Goal: Transaction & Acquisition: Subscribe to service/newsletter

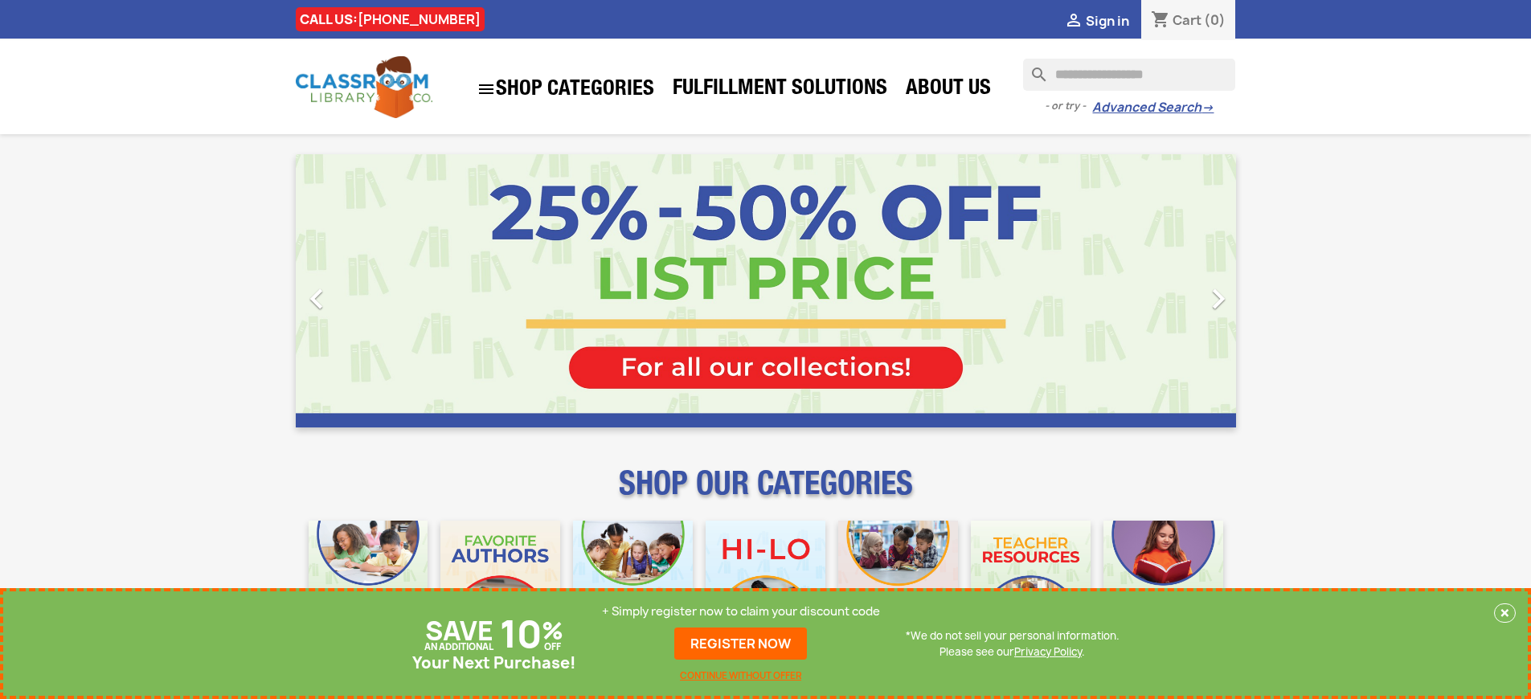
click at [745, 612] on p "+ Simply register now to claim your discount code" at bounding box center [741, 612] width 278 height 16
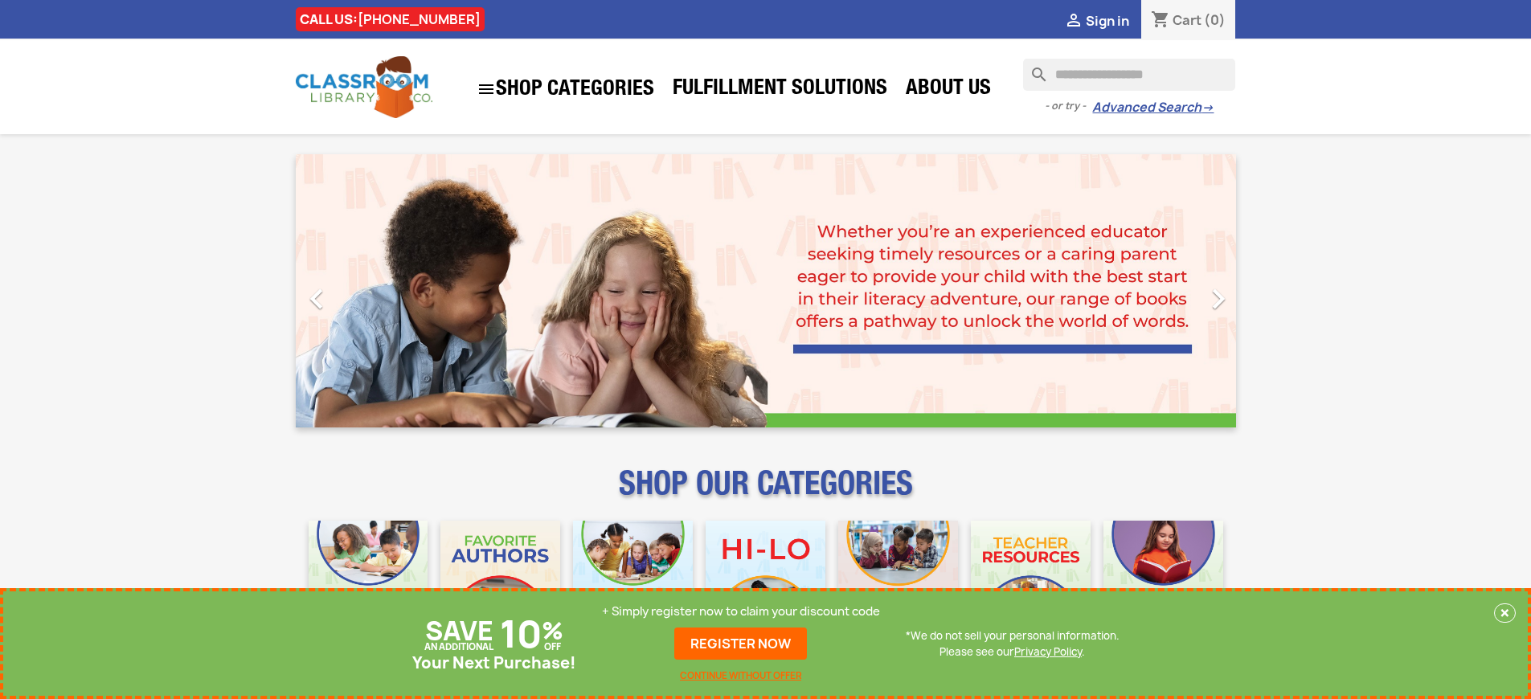
click at [745, 612] on p "+ Simply register now to claim your discount code" at bounding box center [741, 612] width 278 height 16
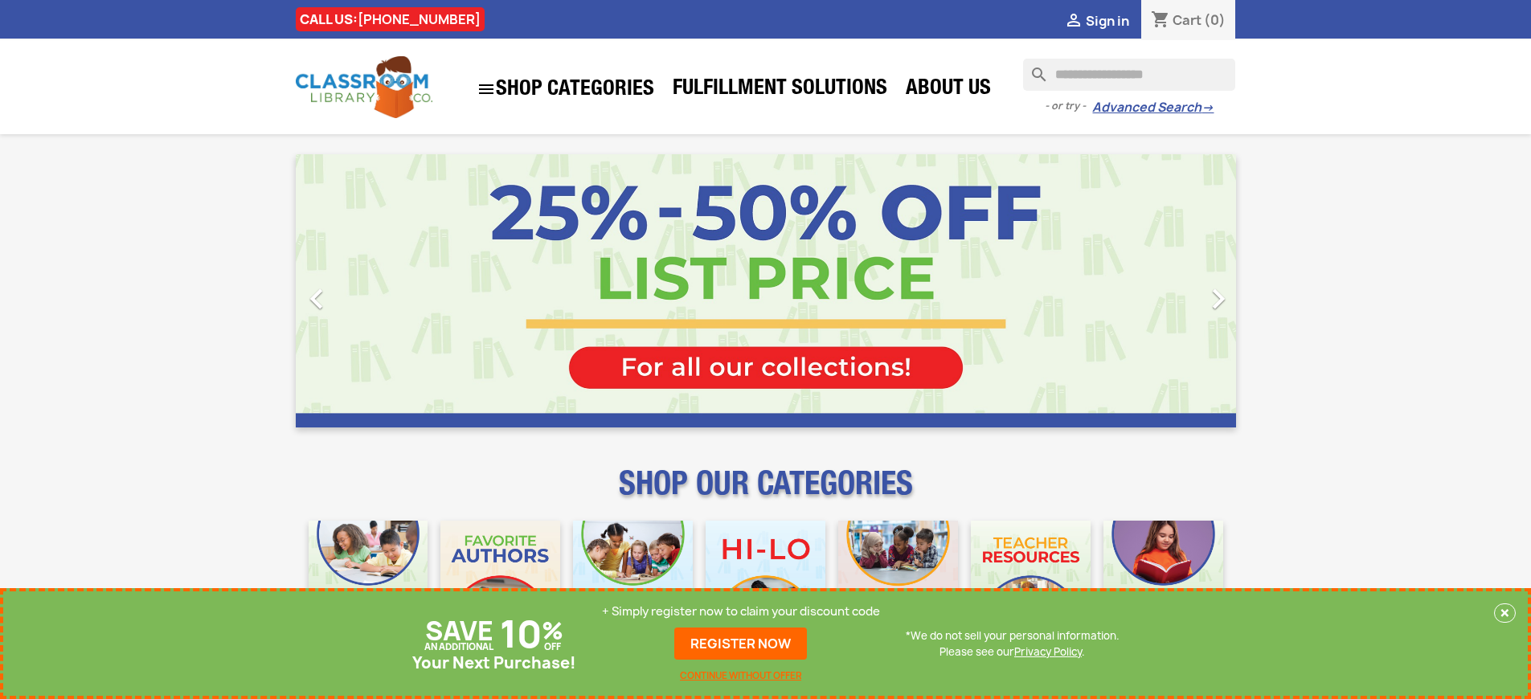
click at [745, 612] on p "+ Simply register now to claim your discount code" at bounding box center [741, 612] width 278 height 16
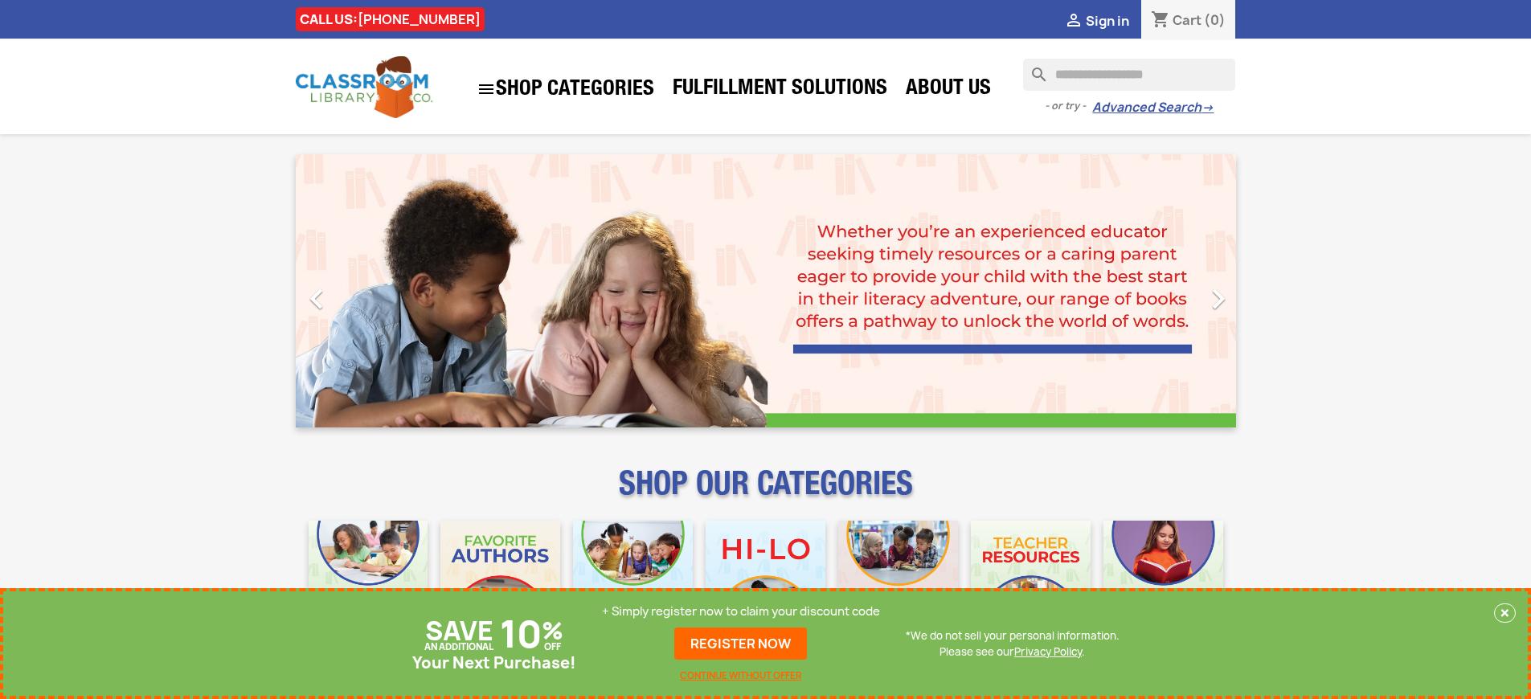
click at [745, 612] on p "+ Simply register now to claim your discount code" at bounding box center [741, 612] width 278 height 16
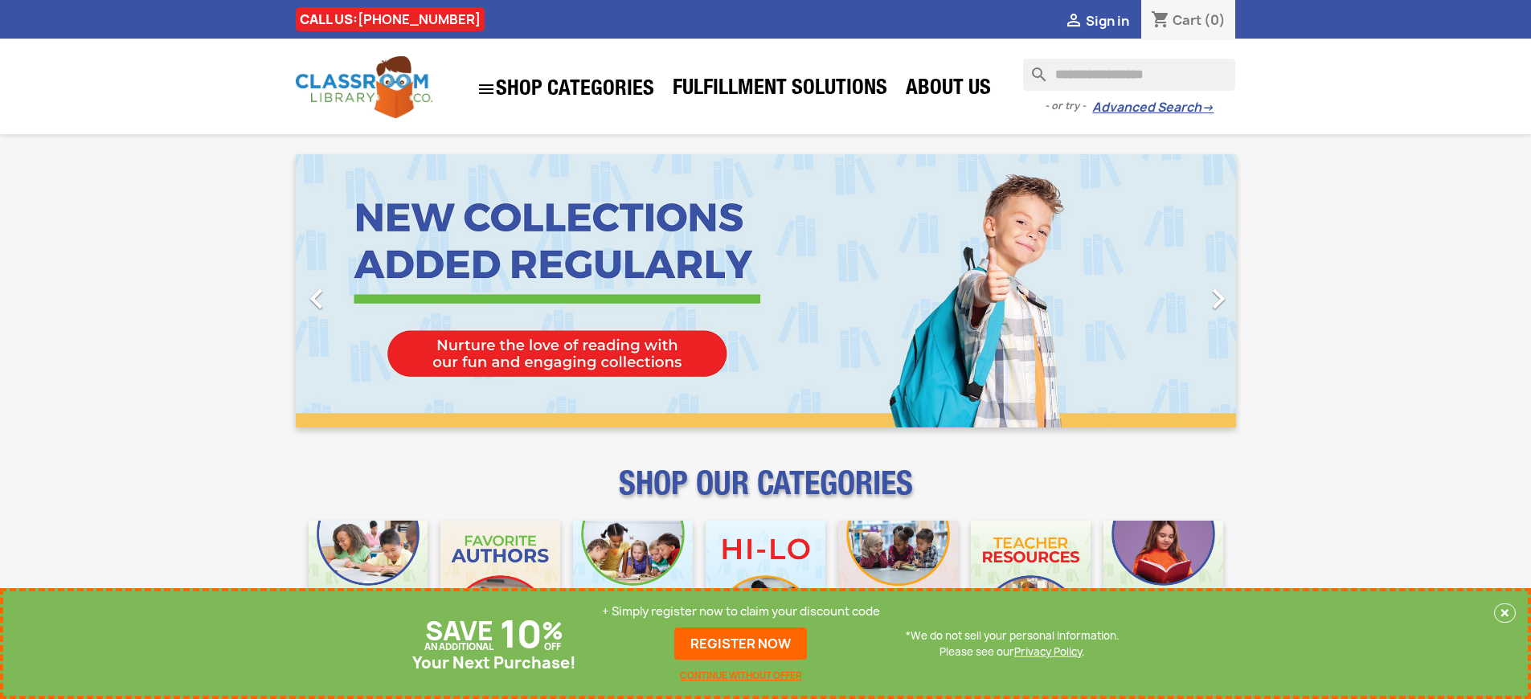
click at [745, 612] on p "+ Simply register now to claim your discount code" at bounding box center [741, 612] width 278 height 16
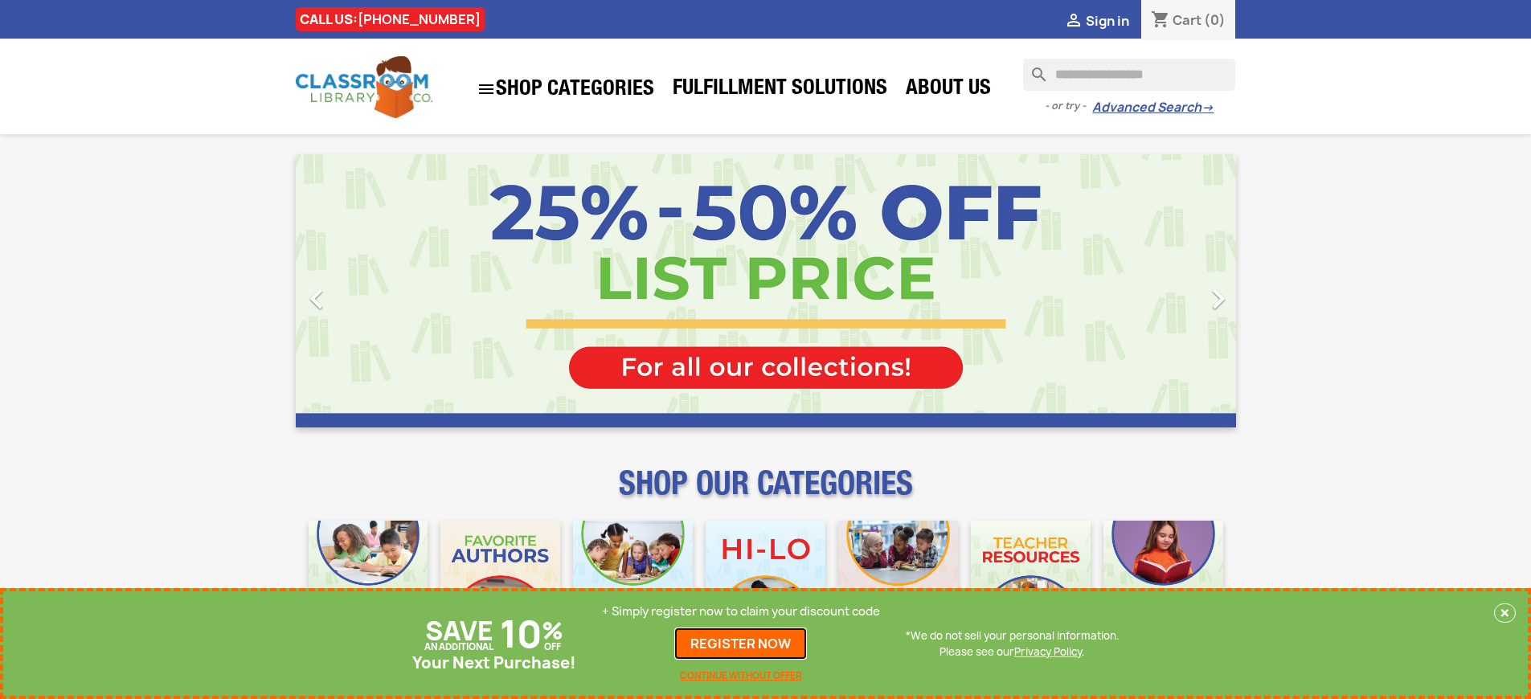
click at [745, 644] on link "REGISTER NOW" at bounding box center [740, 644] width 133 height 32
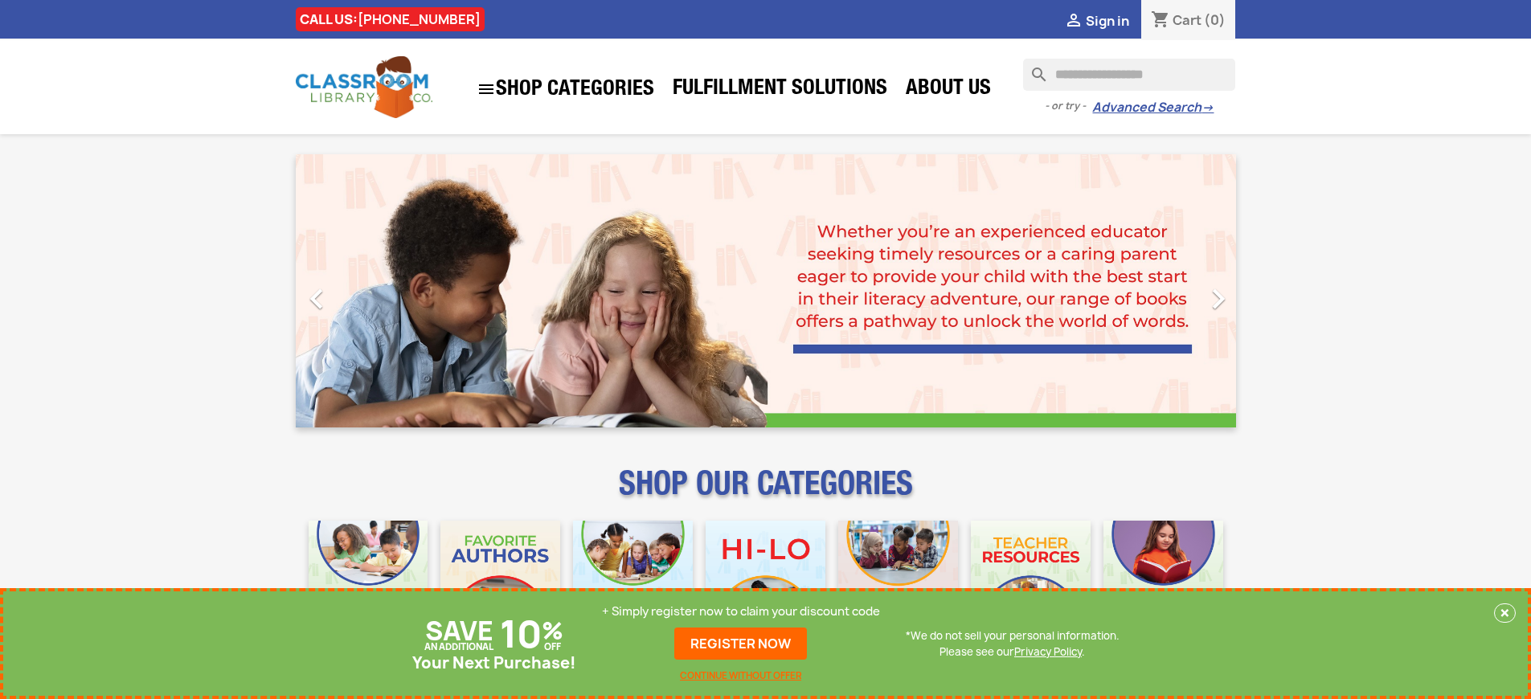
click at [745, 612] on p "+ Simply register now to claim your discount code" at bounding box center [741, 612] width 278 height 16
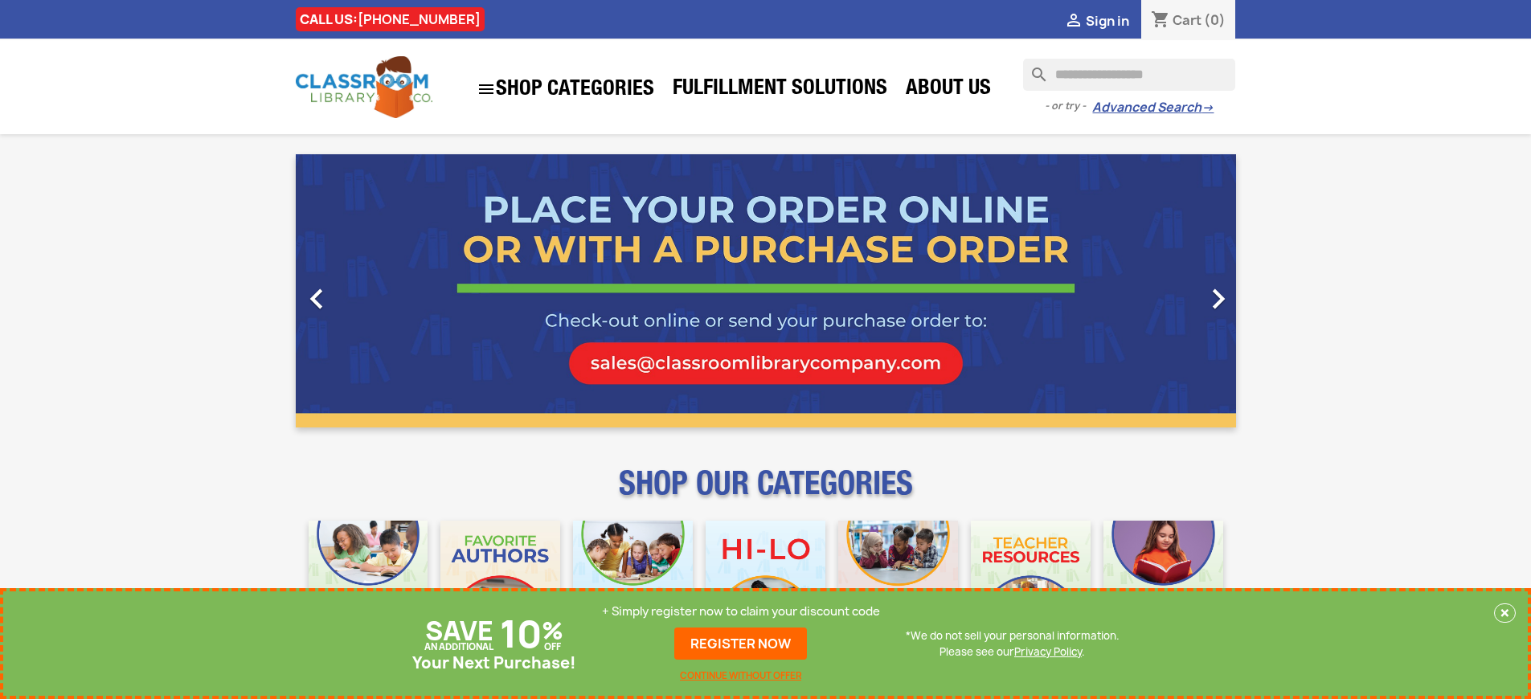
click at [745, 612] on p "+ Simply register now to claim your discount code" at bounding box center [741, 612] width 278 height 16
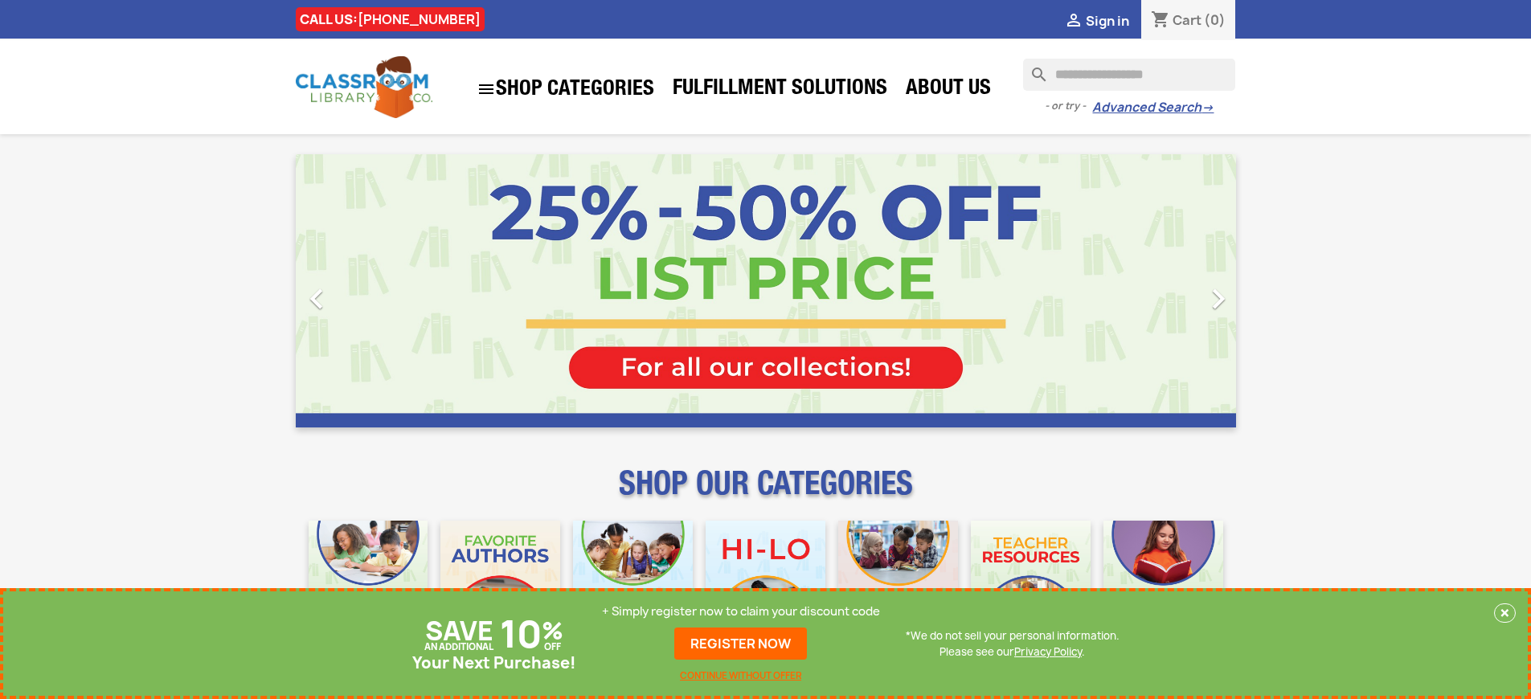
click at [745, 612] on p "+ Simply register now to claim your discount code" at bounding box center [741, 612] width 278 height 16
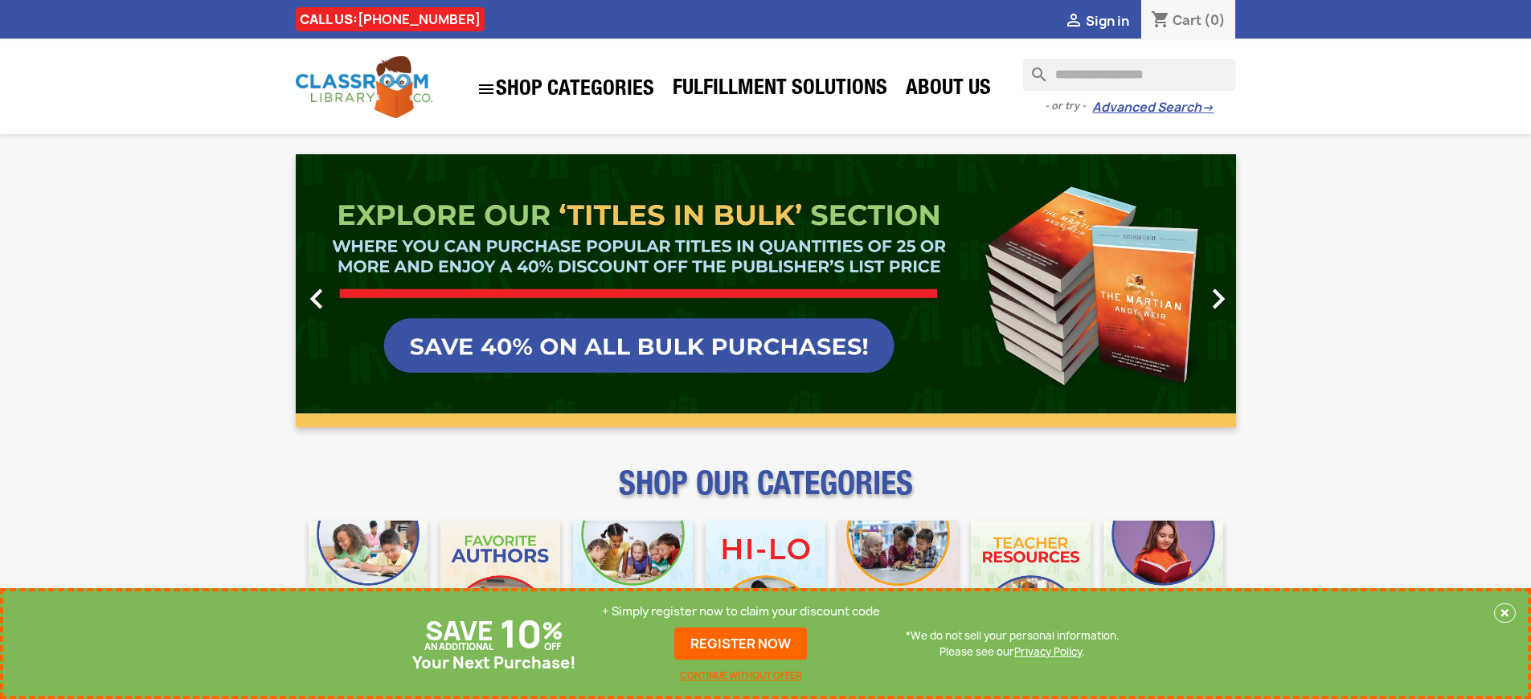
click at [745, 612] on p "+ Simply register now to claim your discount code" at bounding box center [741, 612] width 278 height 16
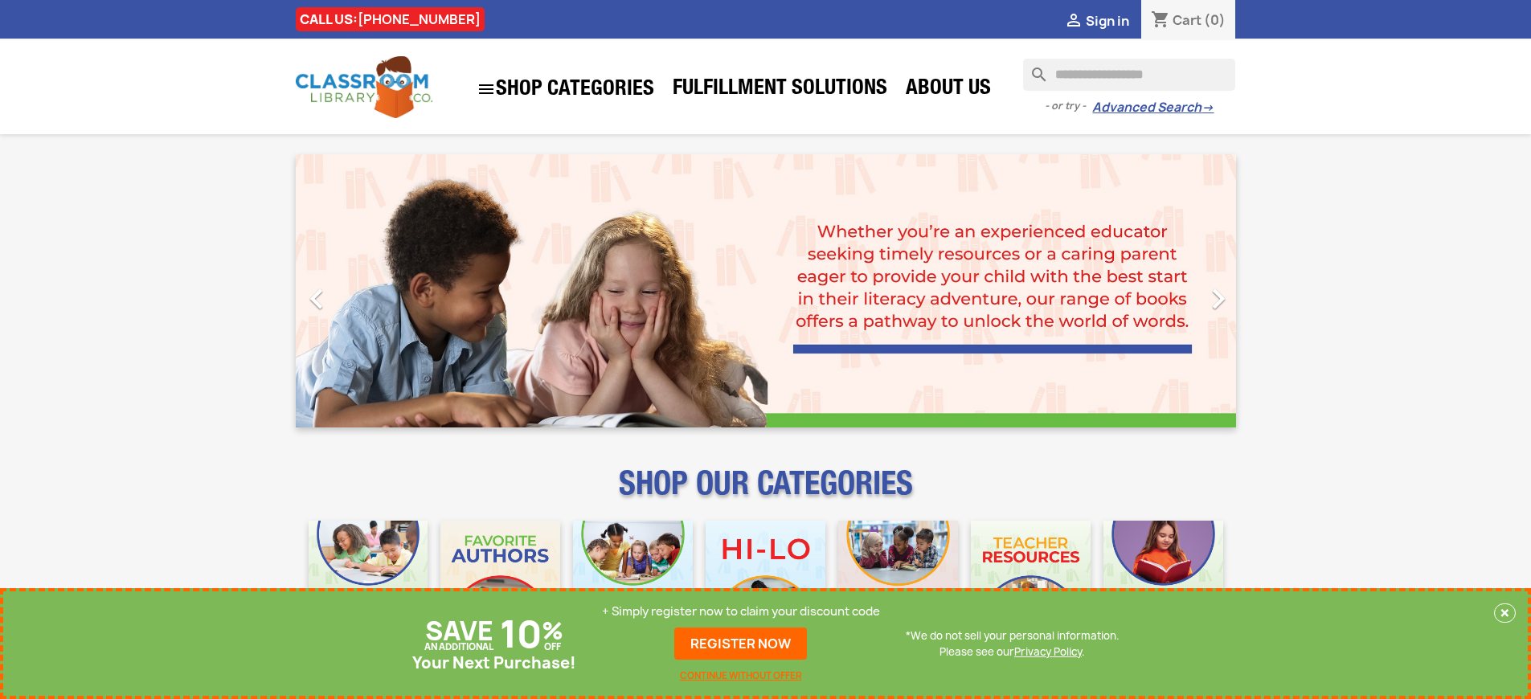
click at [745, 612] on p "+ Simply register now to claim your discount code" at bounding box center [741, 612] width 278 height 16
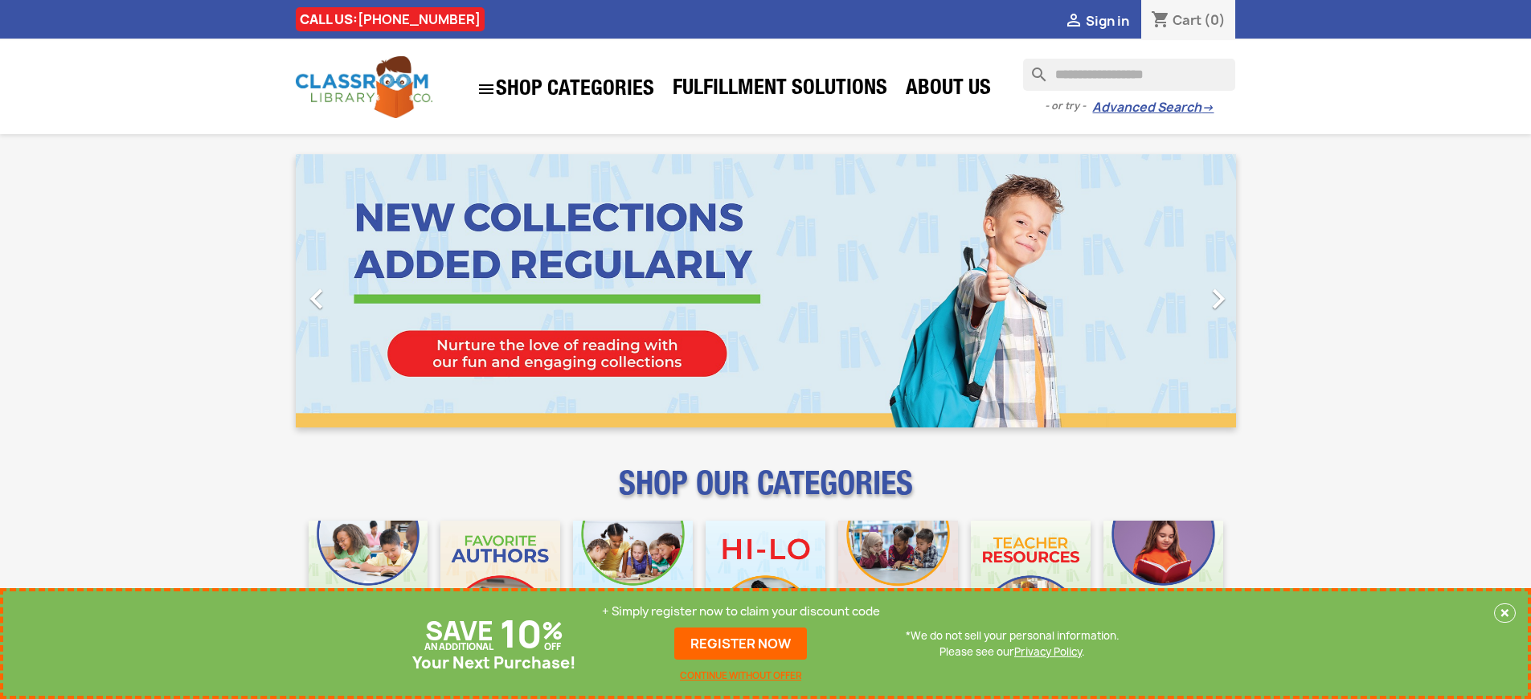
click at [745, 612] on p "+ Simply register now to claim your discount code" at bounding box center [741, 612] width 278 height 16
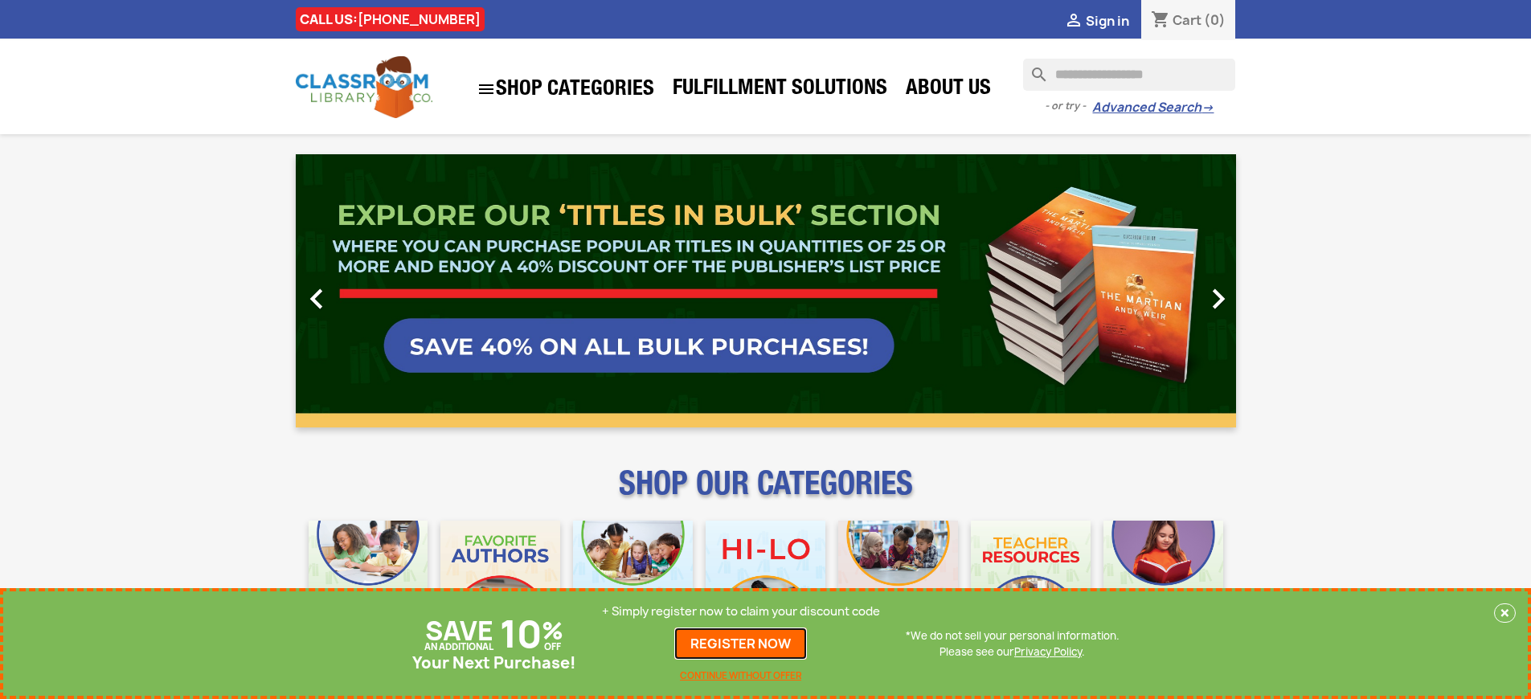
click at [745, 644] on link "REGISTER NOW" at bounding box center [740, 644] width 133 height 32
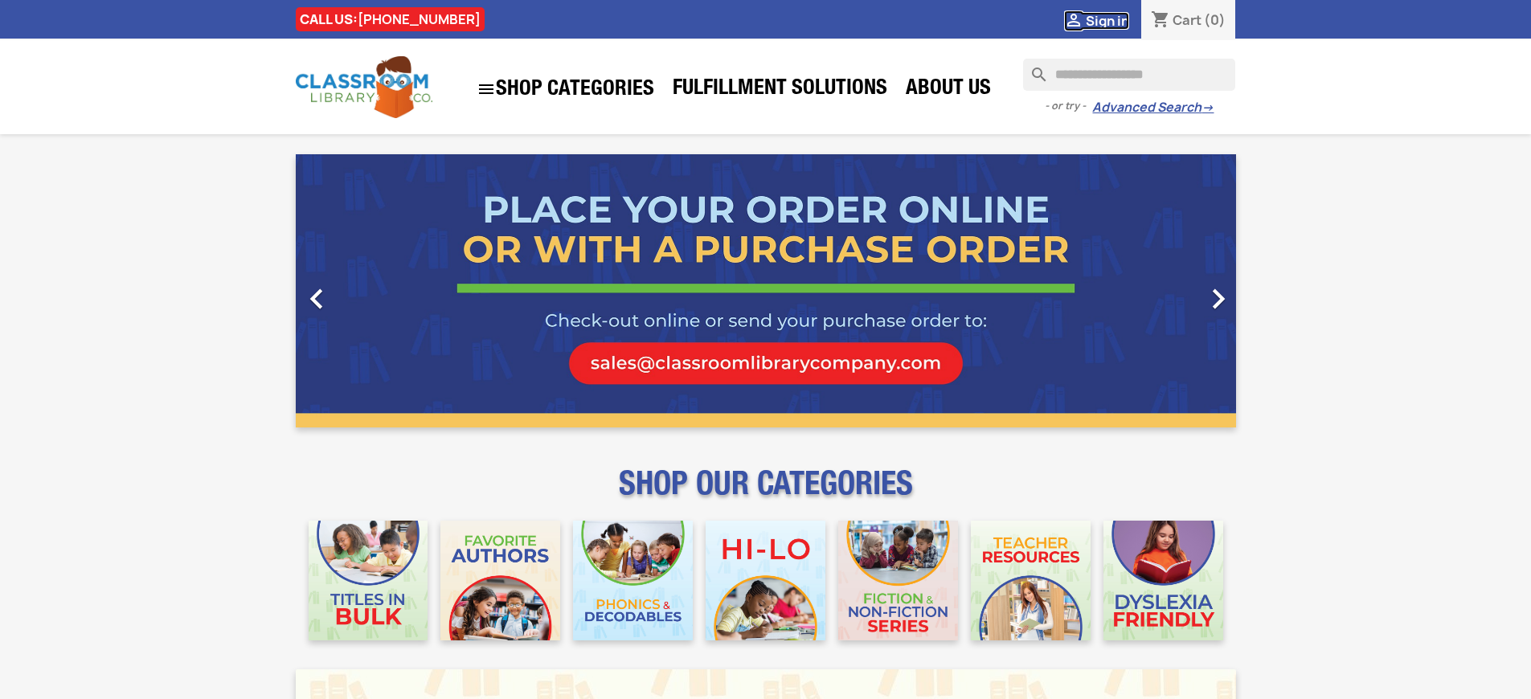
click at [1115, 20] on span "Sign in" at bounding box center [1107, 21] width 43 height 18
